Goal: Information Seeking & Learning: Find specific page/section

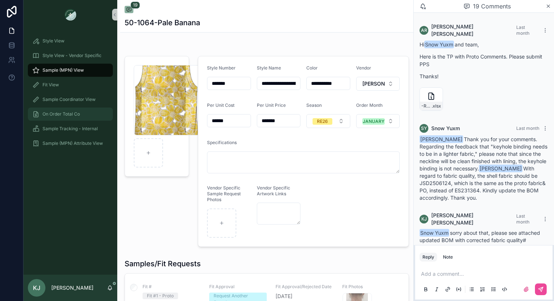
scroll to position [1142, 0]
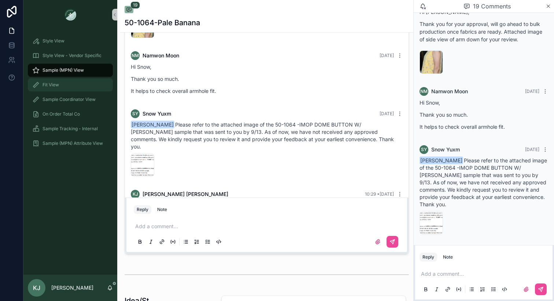
click at [56, 88] on div "Fit View" at bounding box center [70, 85] width 76 height 12
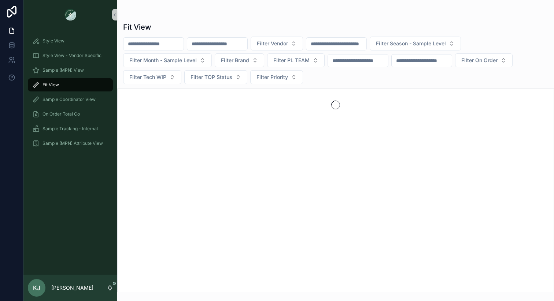
click at [229, 43] on input "scrollable content" at bounding box center [217, 44] width 60 height 10
type input "******"
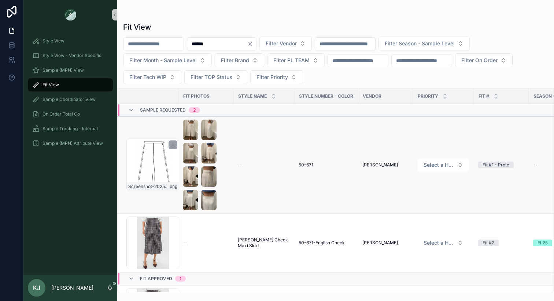
click at [149, 155] on div "Screenshot-2025-09-15-at-5.21.18-PM .png" at bounding box center [152, 165] width 53 height 53
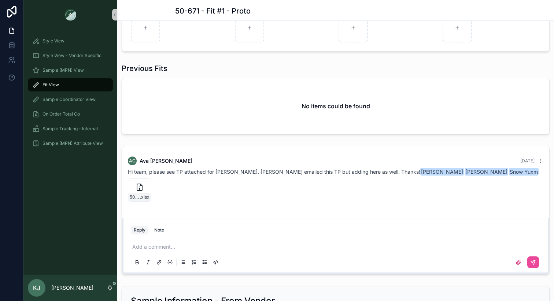
scroll to position [697, 0]
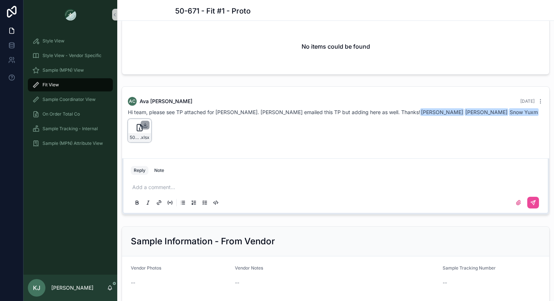
click at [144, 128] on icon "scrollable content" at bounding box center [145, 125] width 6 height 6
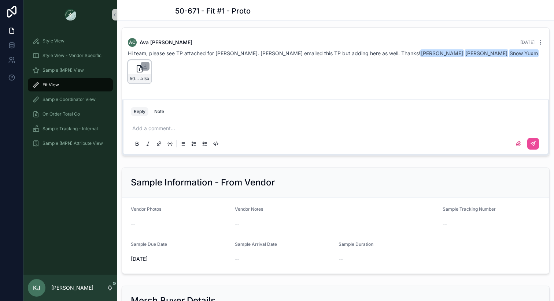
scroll to position [760, 0]
